Goal: Find specific page/section: Find specific page/section

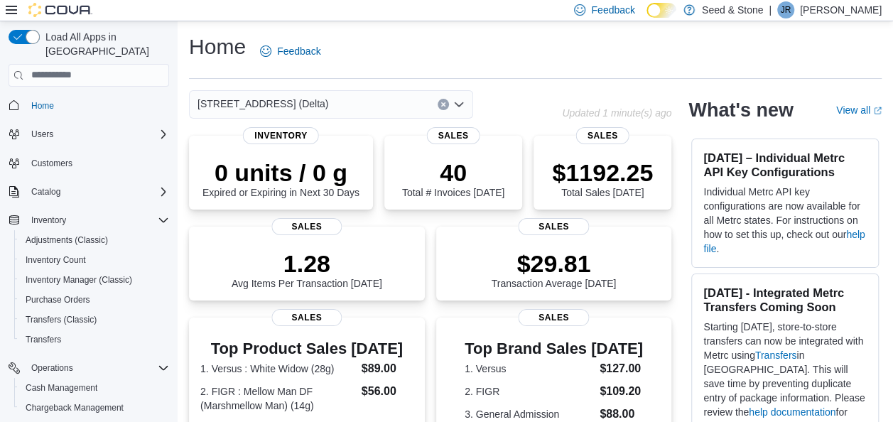
click at [340, 105] on div "[STREET_ADDRESS] (Delta)" at bounding box center [331, 104] width 284 height 28
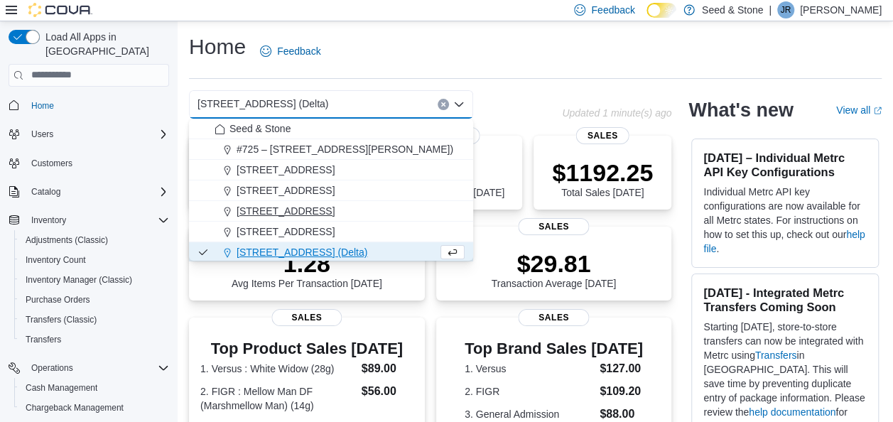
click at [340, 220] on button "[STREET_ADDRESS]" at bounding box center [331, 211] width 284 height 21
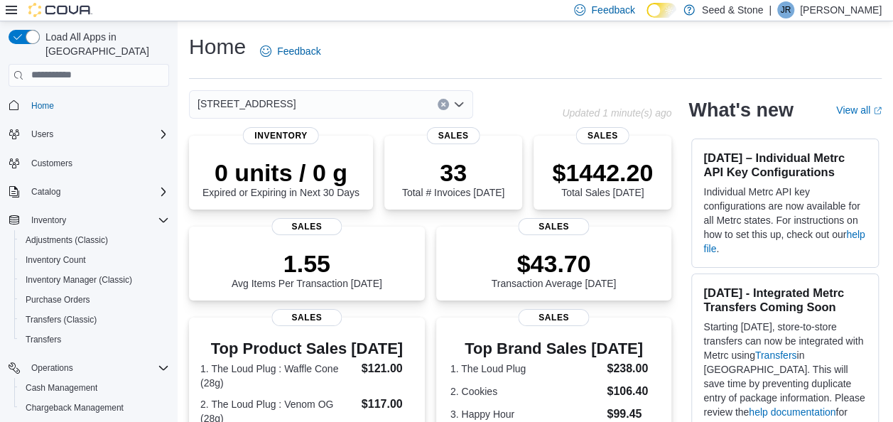
click at [360, 115] on div "[STREET_ADDRESS]" at bounding box center [331, 104] width 284 height 28
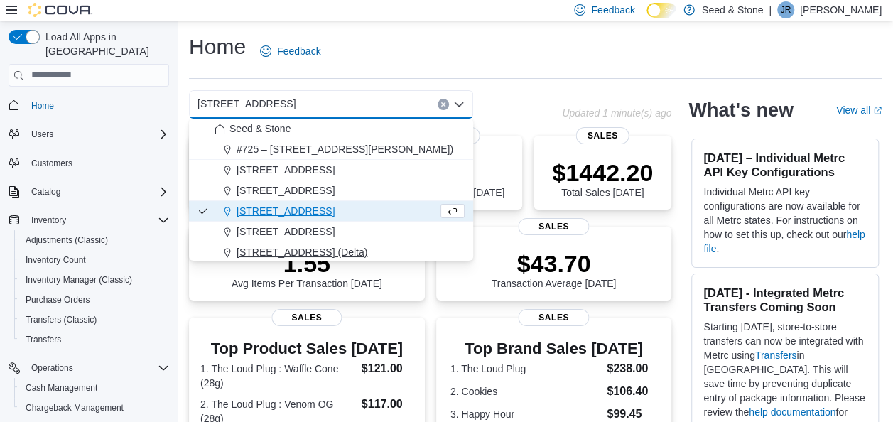
click at [330, 253] on span "[STREET_ADDRESS] (Delta)" at bounding box center [302, 252] width 131 height 14
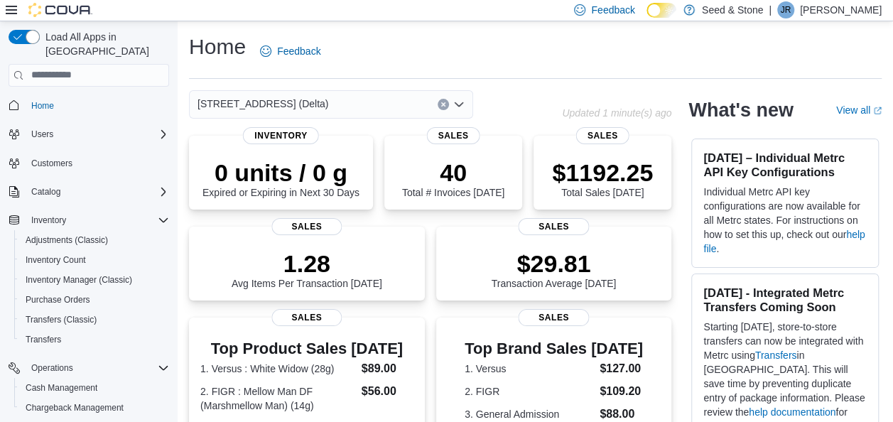
click at [535, 57] on div "Home Feedback" at bounding box center [535, 51] width 693 height 37
